Goal: Task Accomplishment & Management: Use online tool/utility

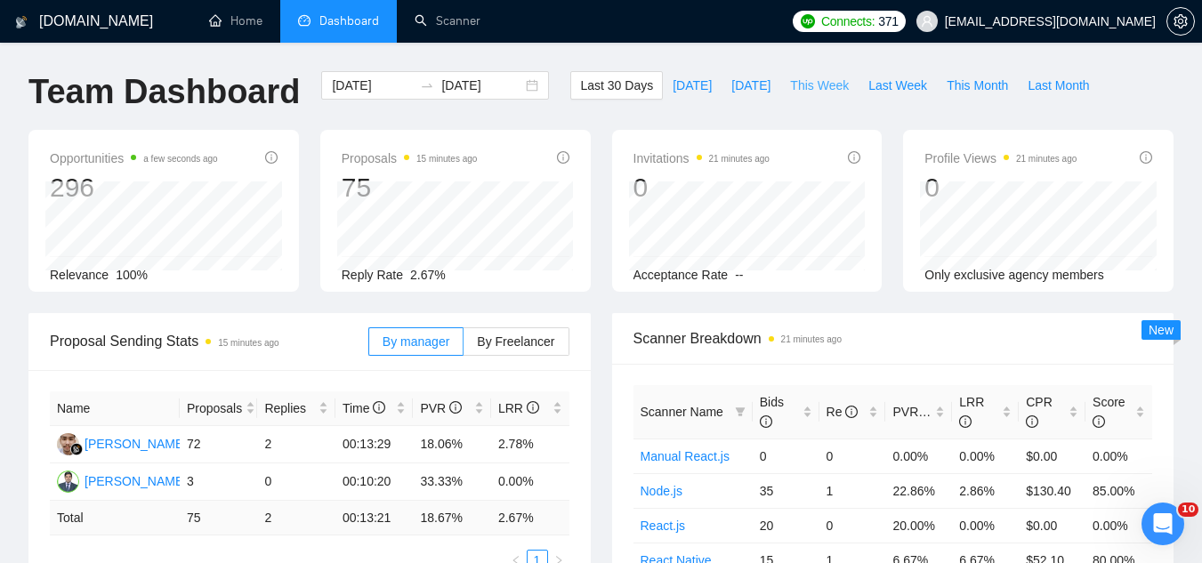
click at [805, 84] on span "This Week" at bounding box center [819, 86] width 59 height 20
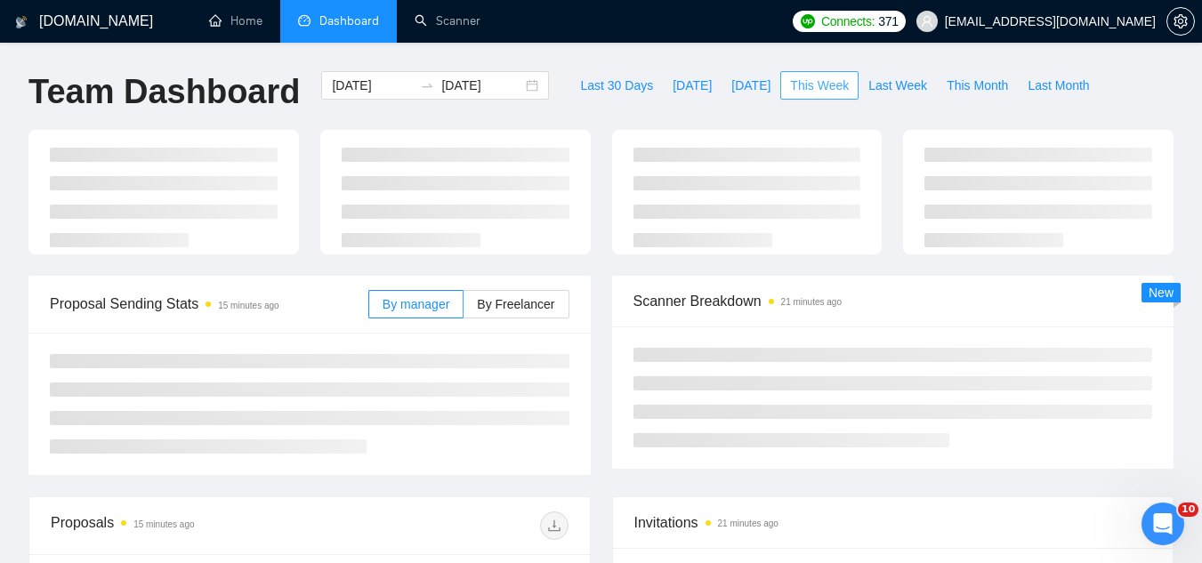
type input "[DATE]"
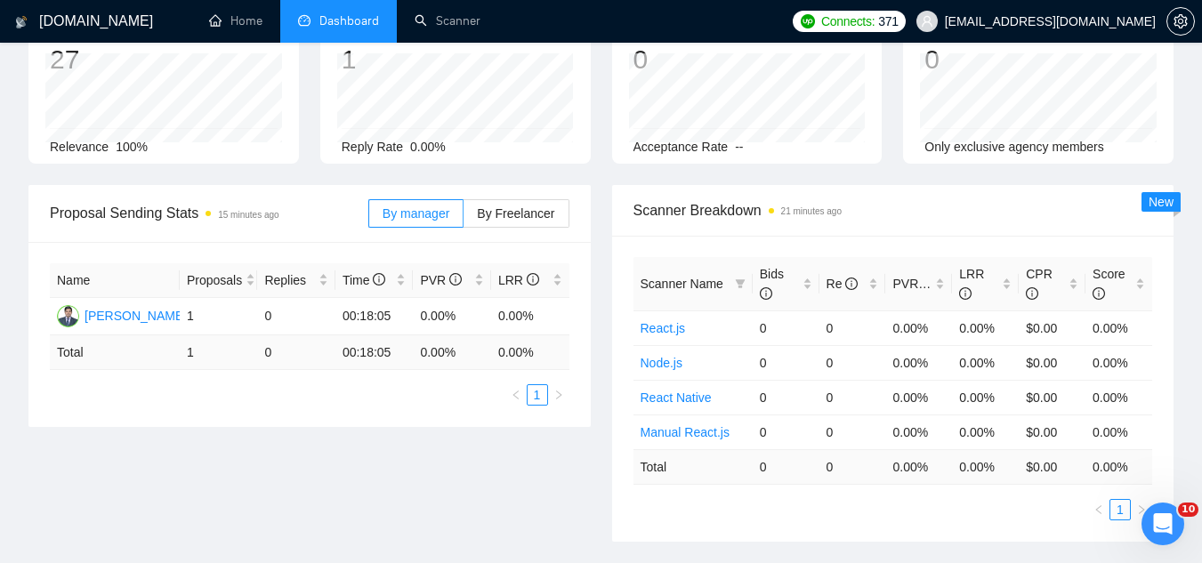
scroll to position [356, 0]
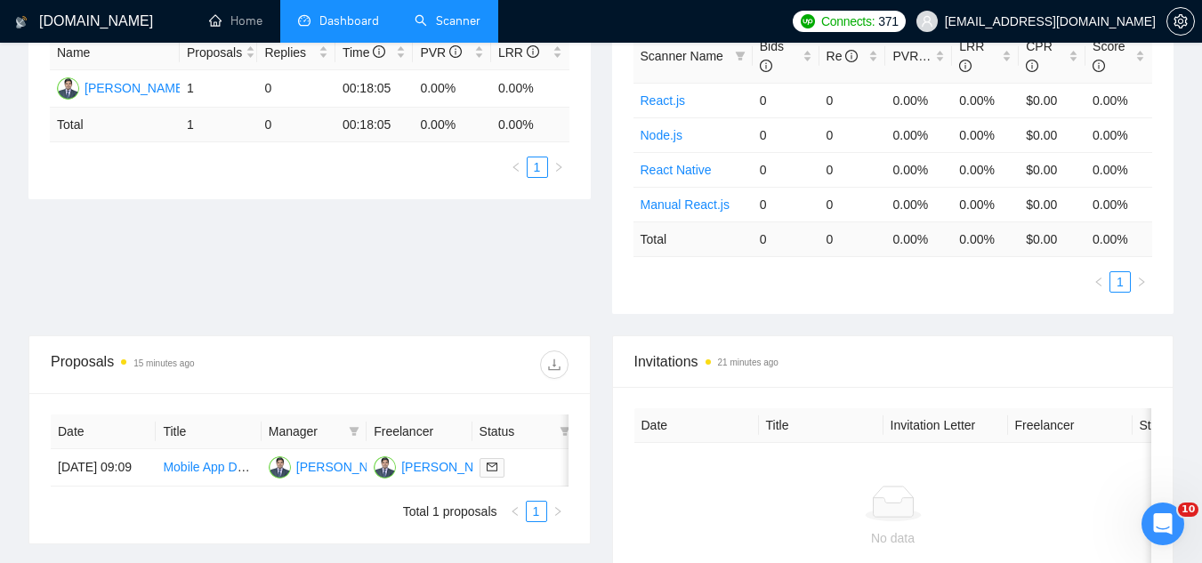
click at [449, 28] on link "Scanner" at bounding box center [447, 20] width 66 height 15
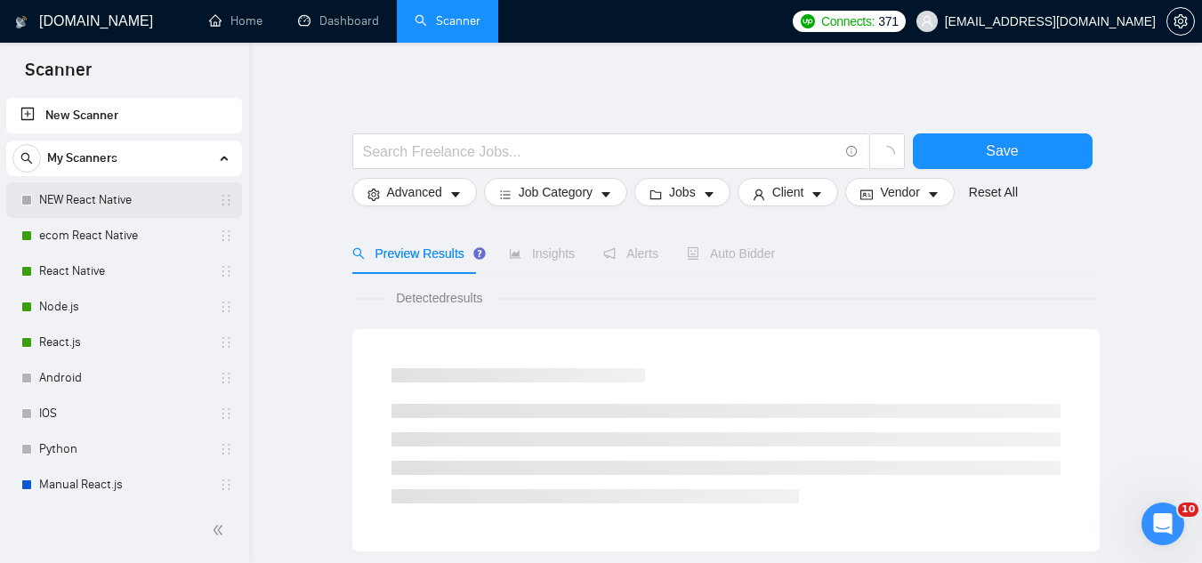
click at [129, 205] on link "NEW React Native" at bounding box center [123, 200] width 169 height 36
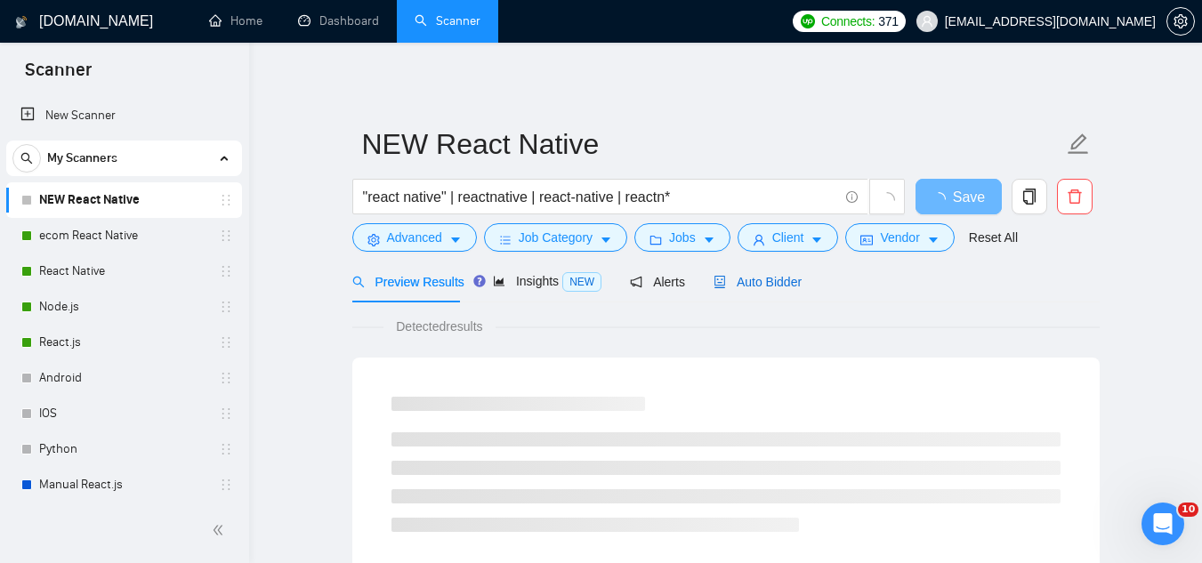
click at [749, 278] on span "Auto Bidder" at bounding box center [757, 282] width 88 height 14
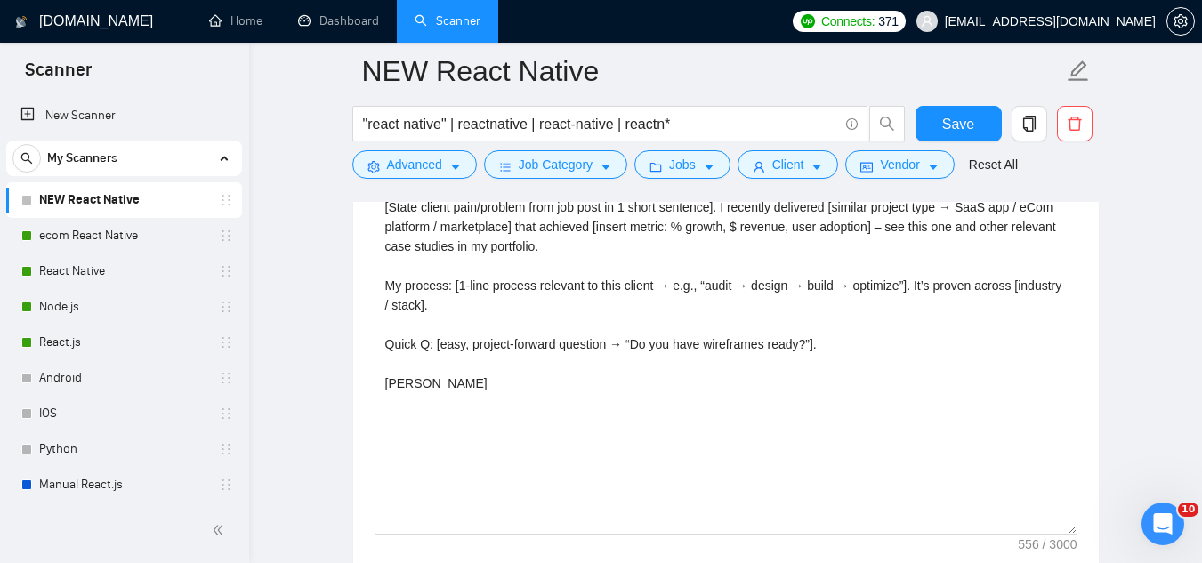
scroll to position [2224, 0]
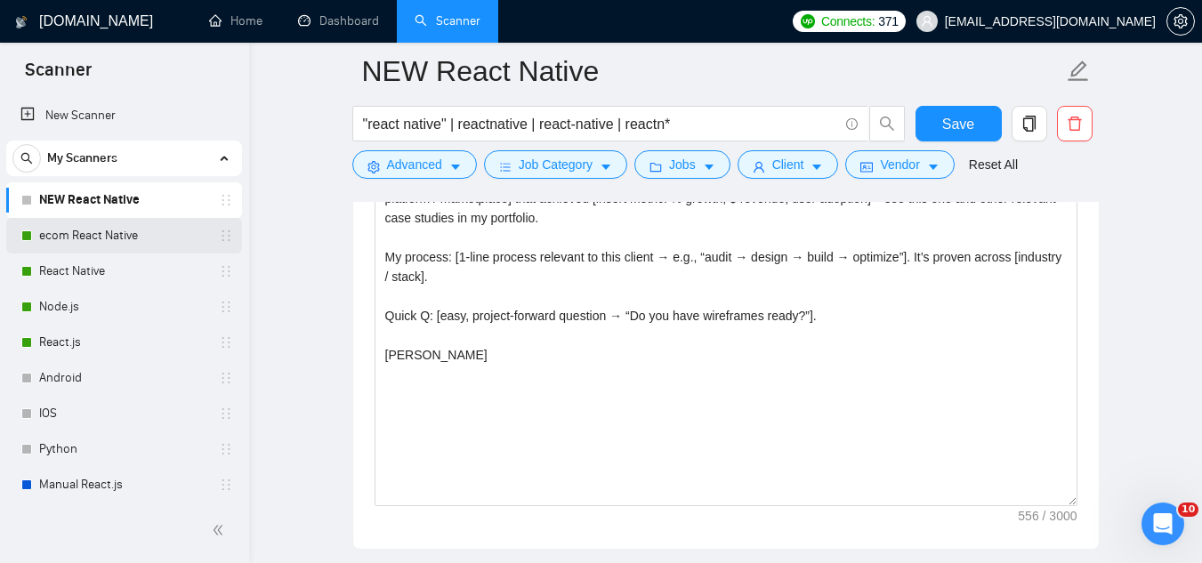
click at [44, 249] on link "ecom React Native" at bounding box center [123, 236] width 169 height 36
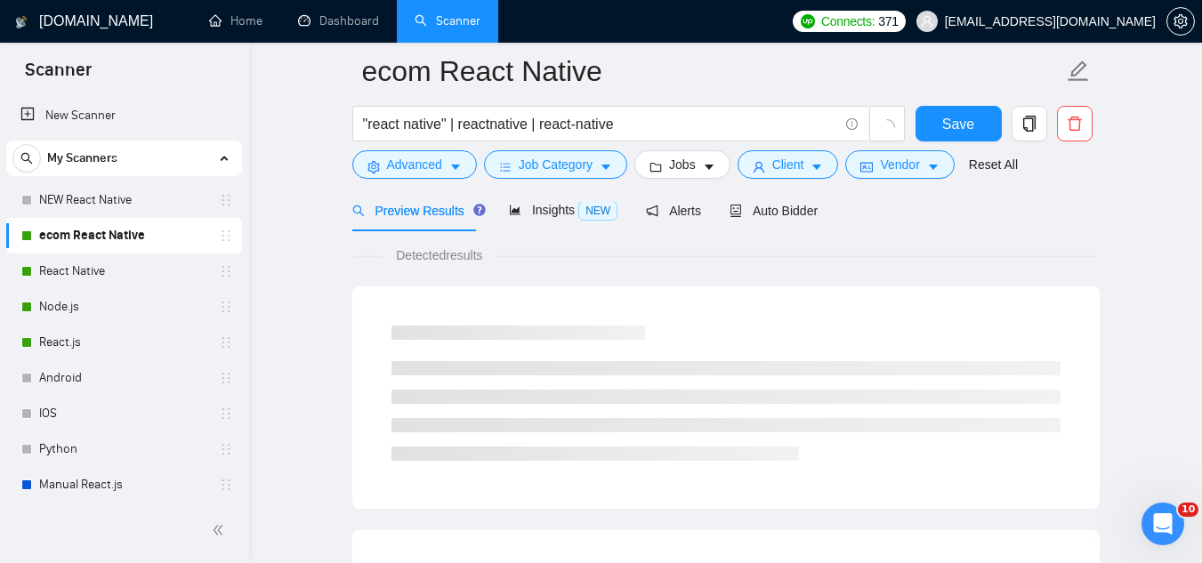
scroll to position [1142, 0]
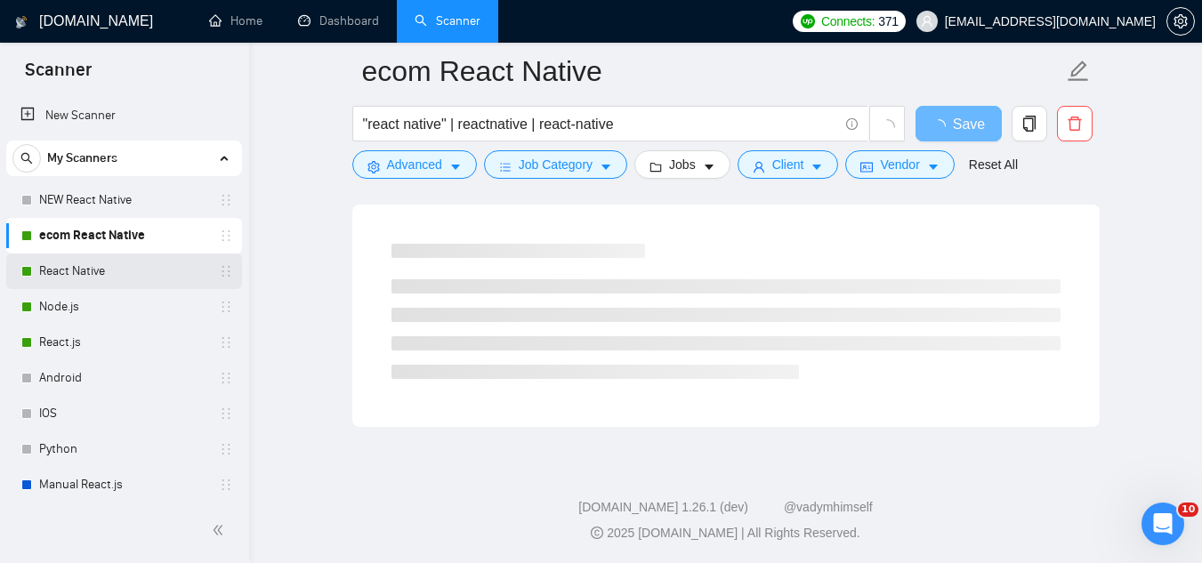
click at [125, 276] on link "React Native" at bounding box center [123, 271] width 169 height 36
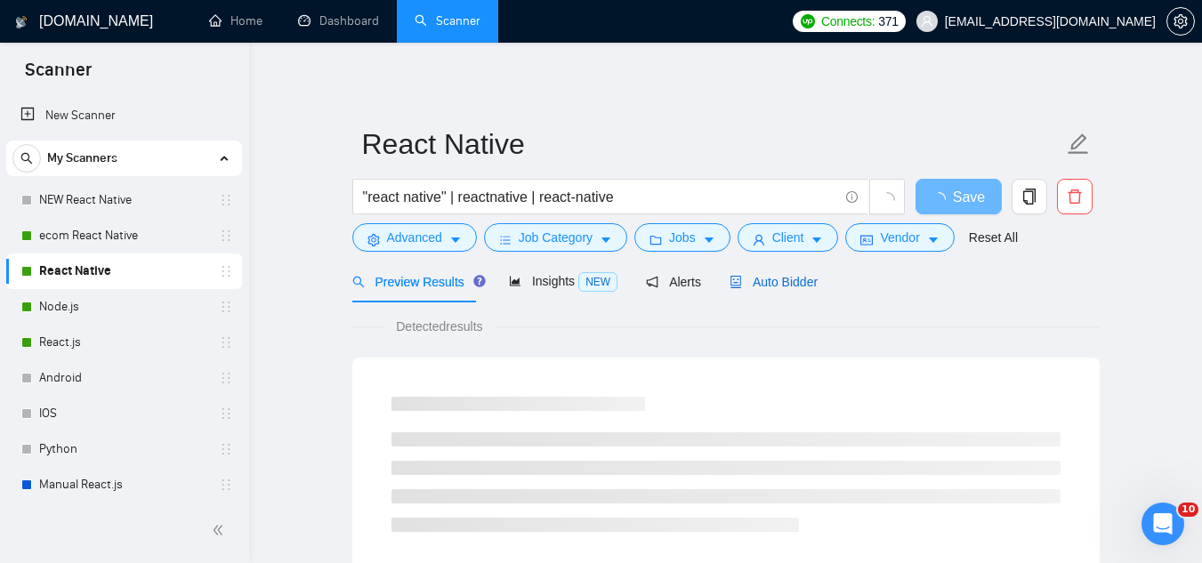
click at [744, 281] on span "Auto Bidder" at bounding box center [773, 282] width 88 height 14
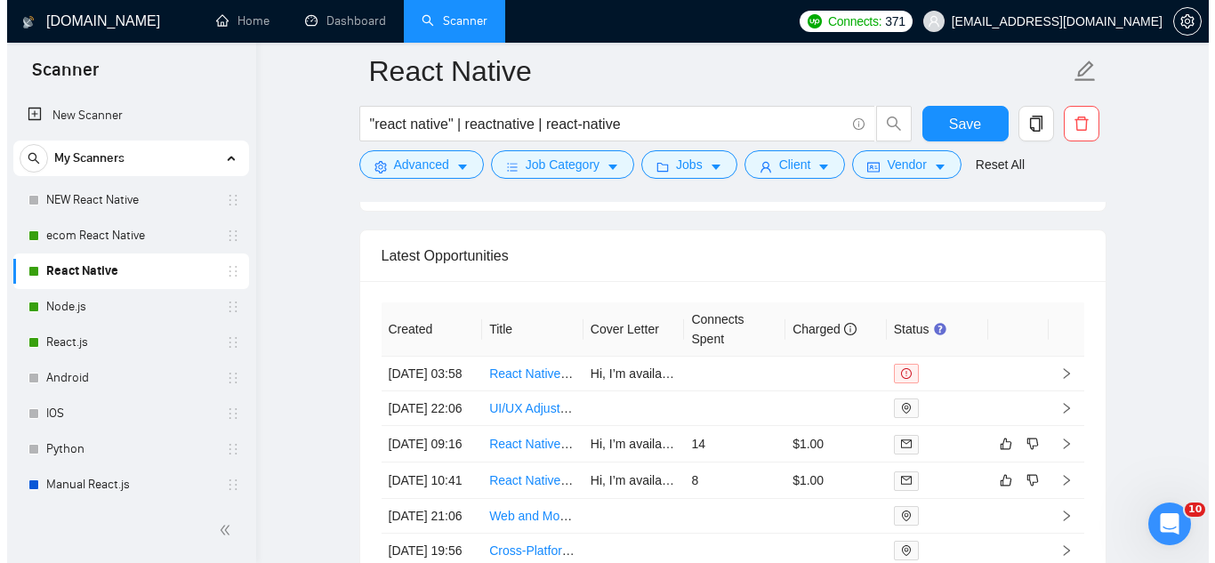
scroll to position [4625, 0]
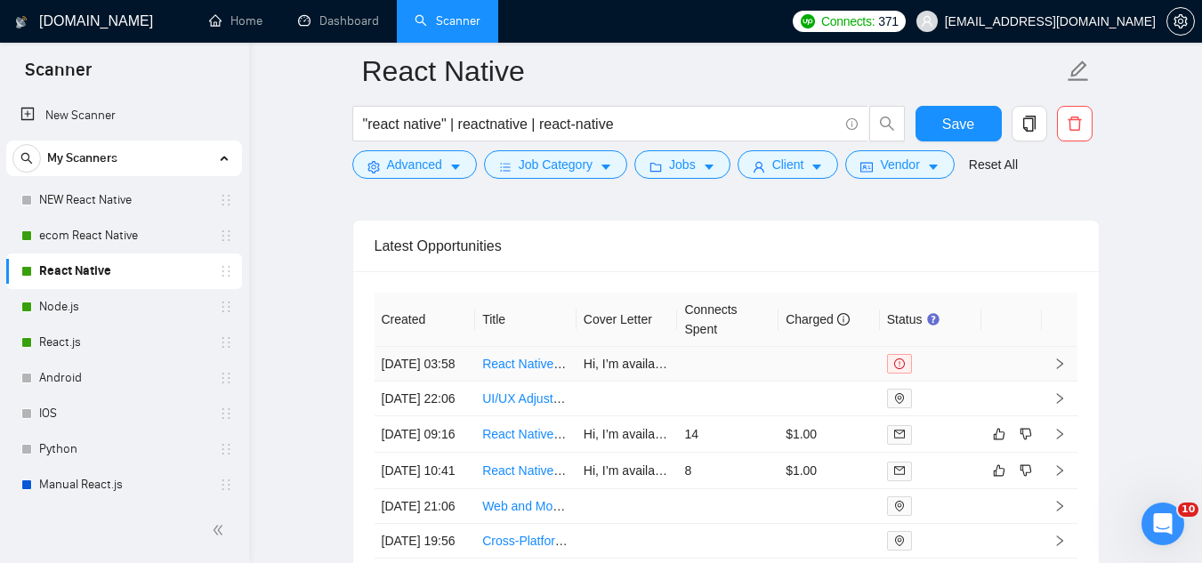
click at [567, 382] on td "React Native Developer Needed for Lone Worker App Development" at bounding box center [525, 364] width 101 height 35
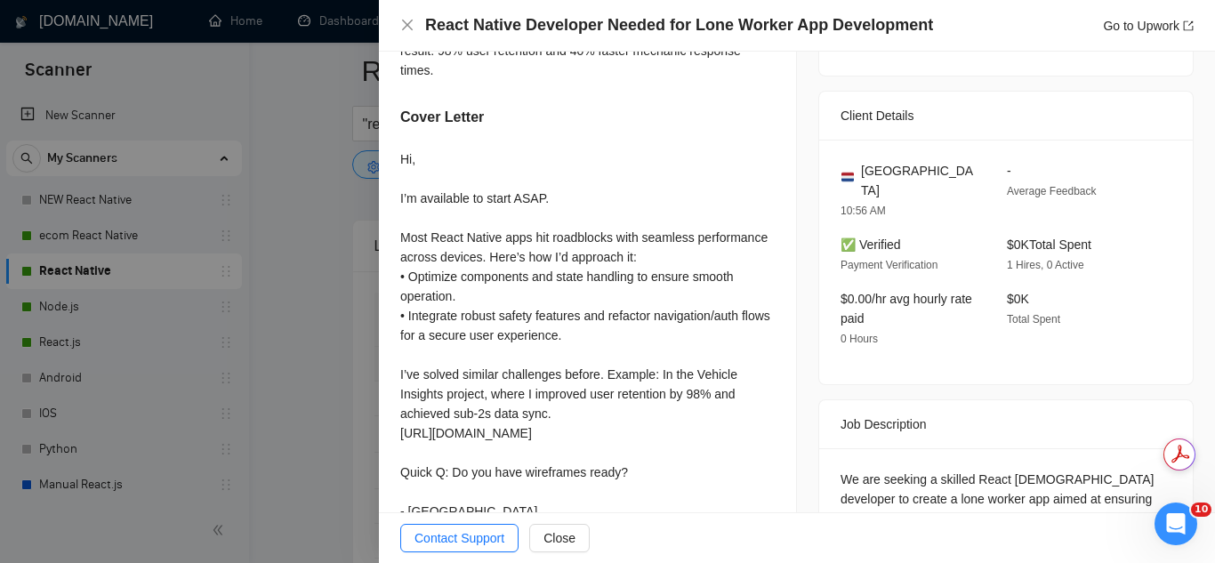
scroll to position [534, 0]
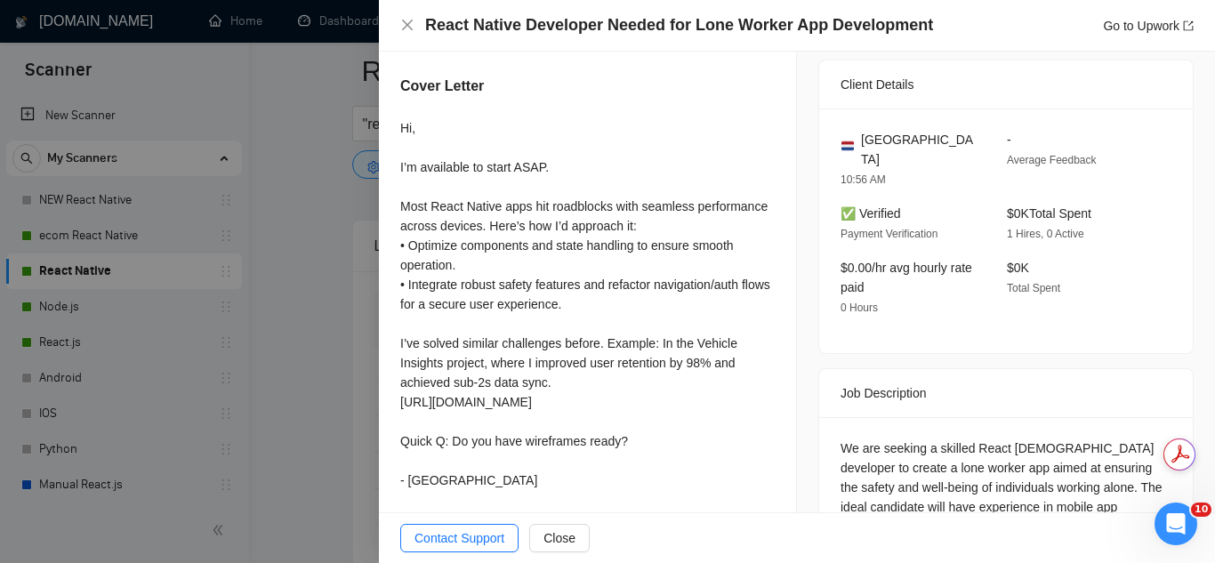
click at [349, 352] on div at bounding box center [607, 281] width 1215 height 563
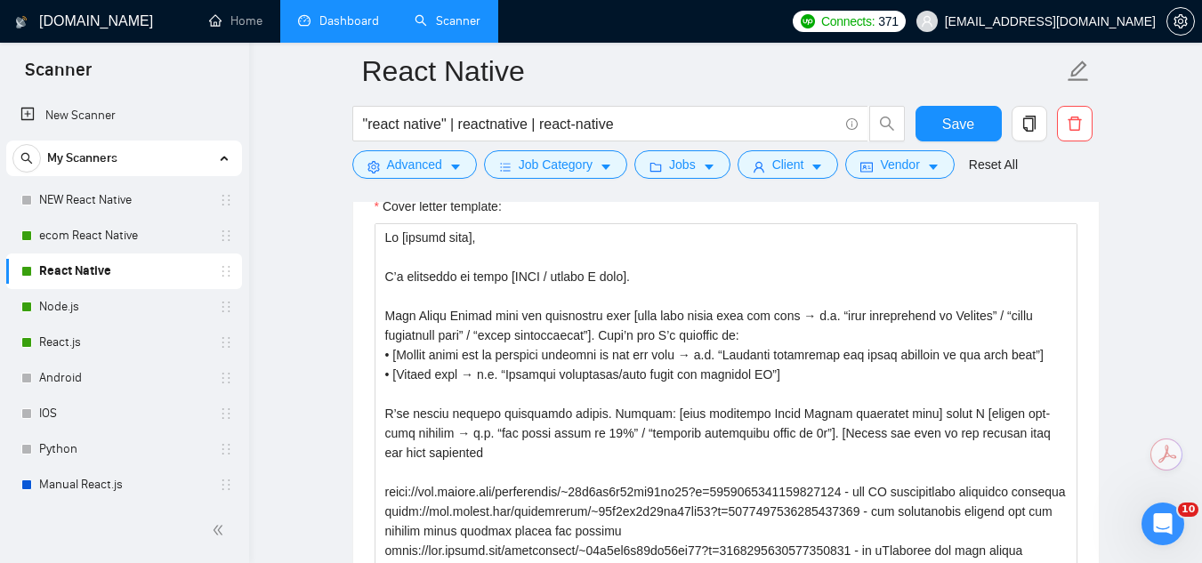
click at [338, 28] on link "Dashboard" at bounding box center [338, 20] width 81 height 15
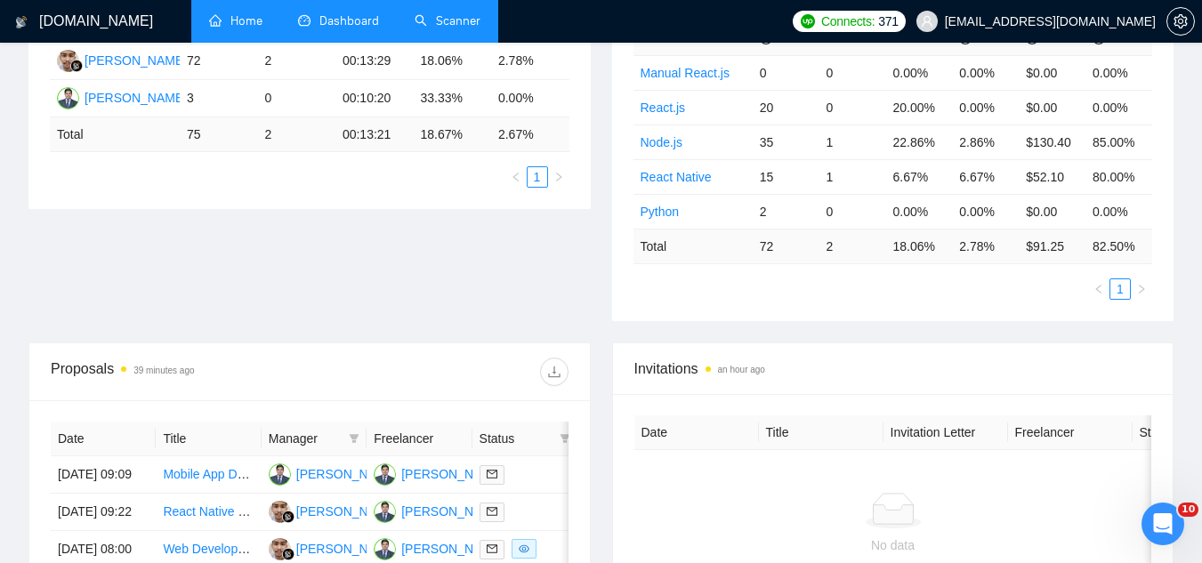
scroll to position [501, 0]
